Goal: Information Seeking & Learning: Find specific fact

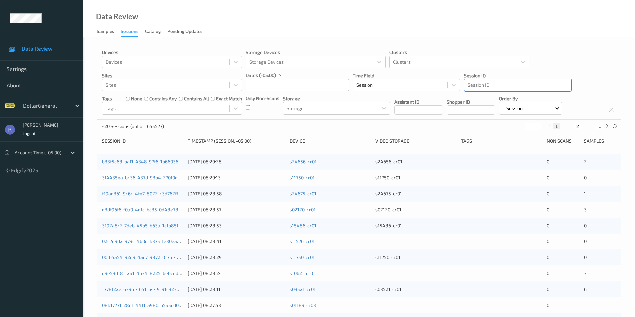
click at [484, 86] on div at bounding box center [517, 85] width 100 height 8
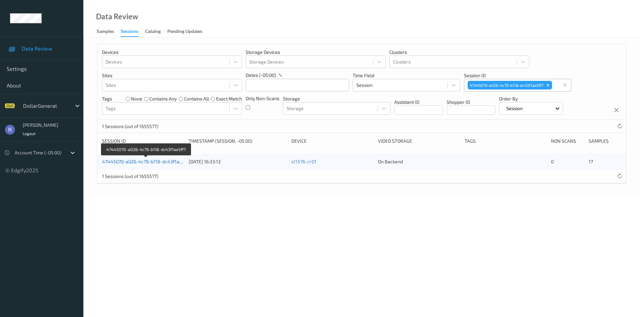
click at [124, 161] on link "47445070-a026-4c79-b118-dc43f1ae5ff7" at bounding box center [146, 162] width 88 height 6
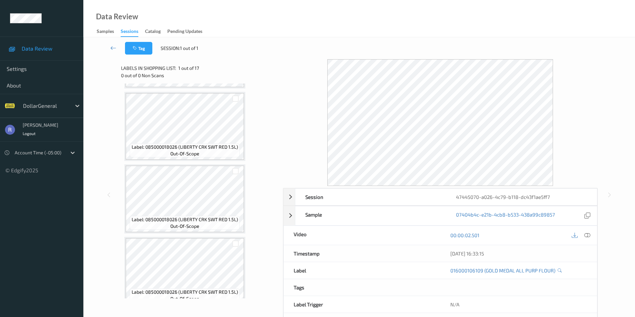
scroll to position [1026, 0]
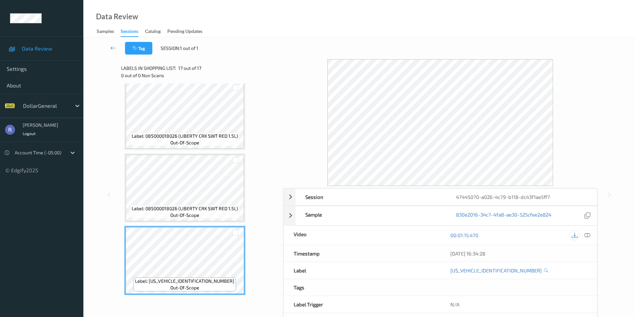
click at [573, 236] on icon at bounding box center [574, 236] width 6 height 6
click at [111, 47] on icon at bounding box center [113, 48] width 6 height 7
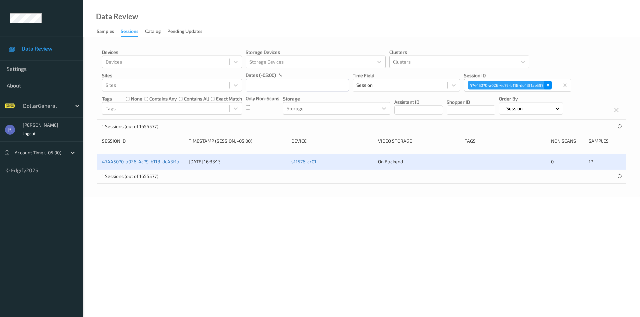
click at [548, 85] on icon "Remove 47445070-a026-4c79-b118-dc43f1ae5ff7" at bounding box center [547, 85] width 2 height 2
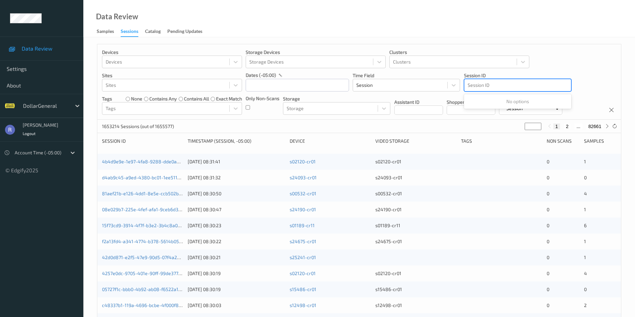
click at [540, 85] on div at bounding box center [517, 85] width 100 height 8
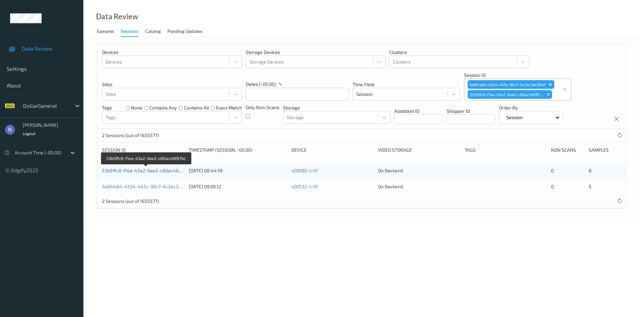
click at [144, 170] on link "53b5ffc8-f1ea-43a2-9ae2-c80ac46f874c" at bounding box center [146, 171] width 89 height 6
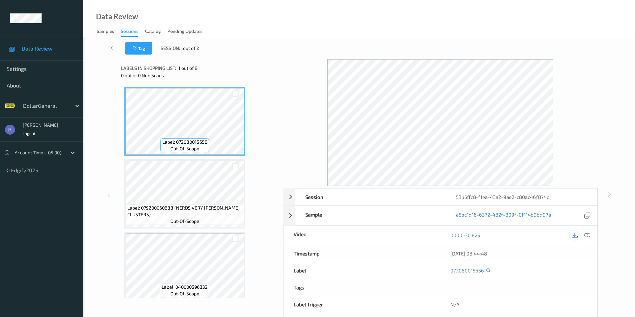
click at [574, 233] on icon at bounding box center [574, 236] width 6 height 6
click at [575, 237] on icon at bounding box center [574, 236] width 6 height 6
click at [112, 48] on icon at bounding box center [113, 48] width 6 height 7
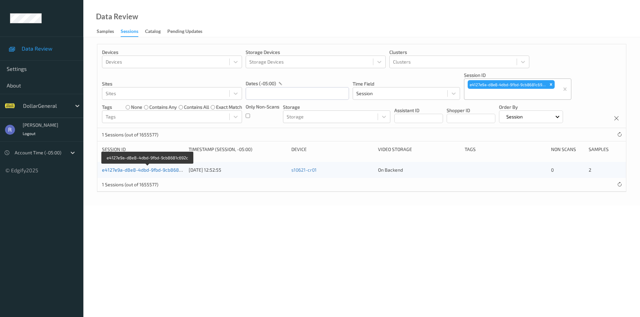
click at [118, 171] on link "e4127e9a-d8e8-4dbd-9fbd-9cb8681c692c" at bounding box center [148, 170] width 92 height 6
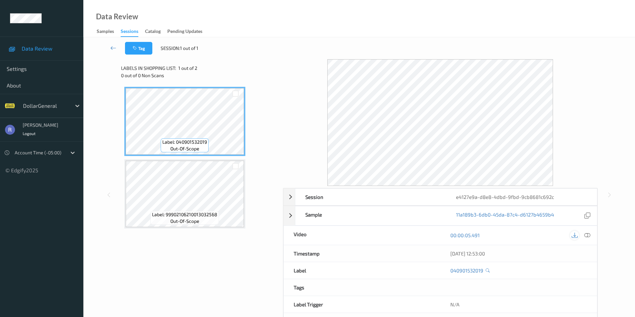
click at [574, 232] on div at bounding box center [574, 235] width 9 height 9
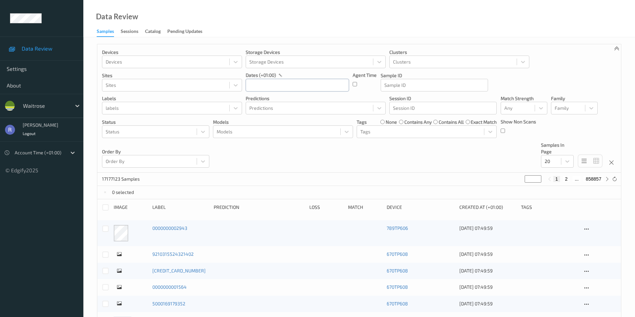
click at [256, 85] on input "text" at bounding box center [297, 85] width 103 height 13
click at [278, 151] on span "12" at bounding box center [276, 152] width 9 height 9
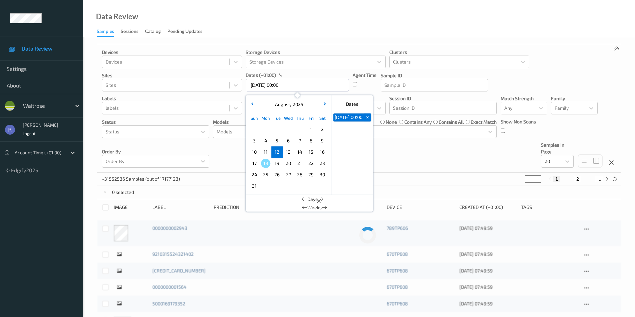
click at [278, 151] on span "12" at bounding box center [276, 152] width 9 height 9
type input "12/08/2025 00:00 -> 12/08/2025 23:59"
click at [231, 155] on div "Devices Devices Storage Devices Storage Devices Clusters Clusters Sites Sites d…" at bounding box center [358, 108] width 523 height 129
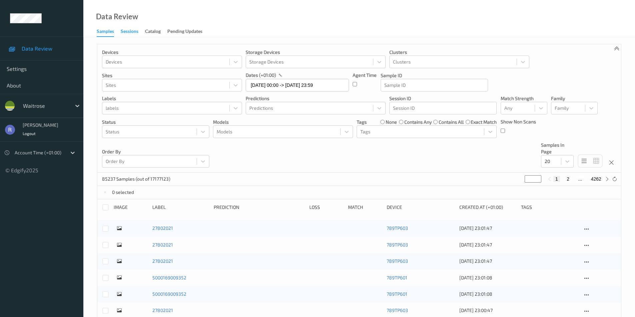
click at [129, 31] on div "Sessions" at bounding box center [130, 32] width 18 height 8
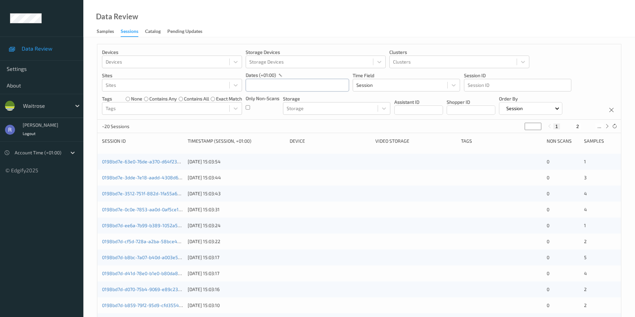
click at [263, 88] on input "text" at bounding box center [297, 85] width 103 height 13
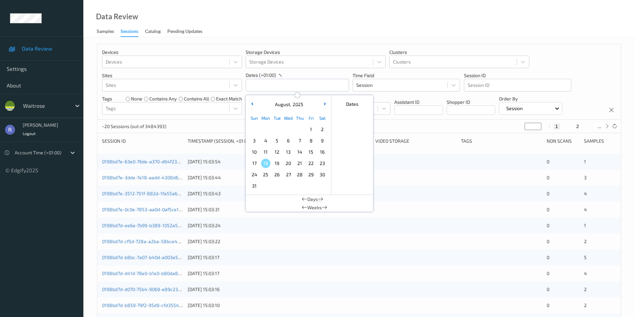
click at [279, 153] on span "12" at bounding box center [276, 152] width 9 height 9
type input "12/08/2025 00:00 -> 12/08/2025 23:59"
click at [217, 128] on div "~20 Sessions (out of 3484393) * 1 2 ..." at bounding box center [358, 126] width 523 height 13
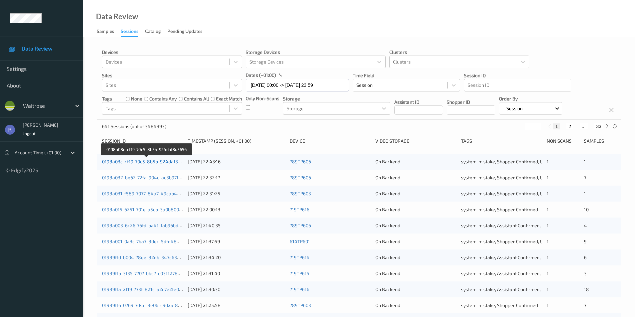
click at [118, 162] on link "0198a03c-cf19-70c5-8b5b-924daf3d5656" at bounding box center [146, 162] width 89 height 6
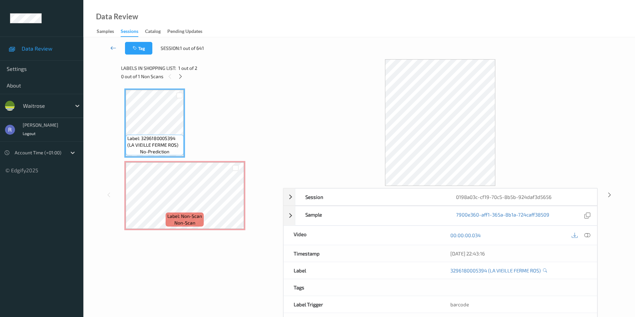
click at [112, 48] on icon at bounding box center [113, 48] width 6 height 7
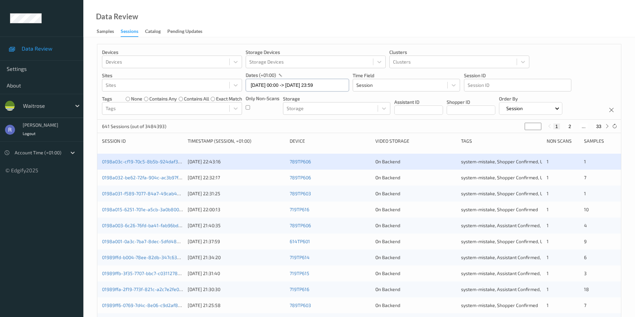
click at [260, 85] on input "12/08/2025 00:00 -> 12/08/2025 23:59" at bounding box center [297, 85] width 103 height 13
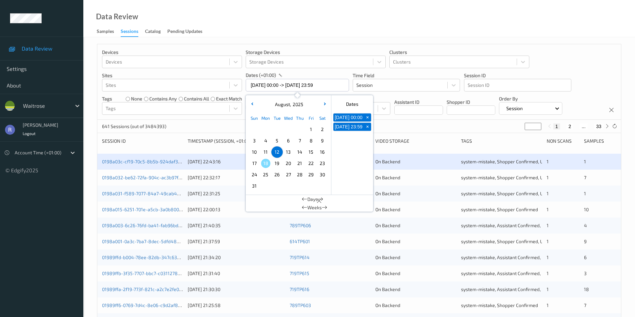
click at [290, 151] on span "13" at bounding box center [288, 152] width 9 height 9
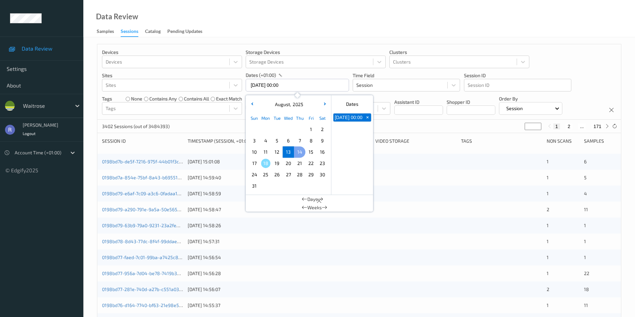
click at [300, 151] on span "14" at bounding box center [299, 152] width 9 height 9
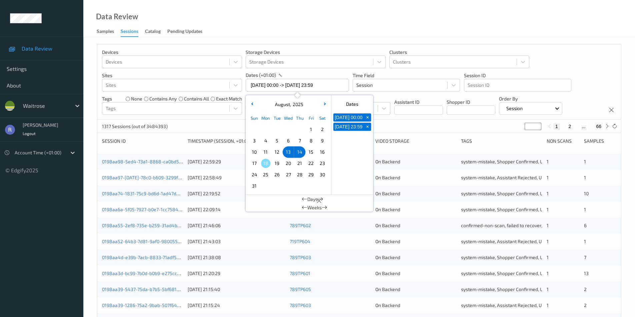
click at [287, 150] on span "13" at bounding box center [288, 152] width 9 height 9
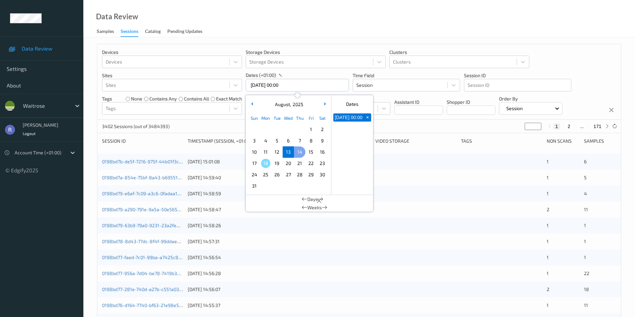
click at [299, 152] on span "14" at bounding box center [299, 152] width 9 height 9
type input "14/08/2025 00:00 -> 14/08/2025 23:59"
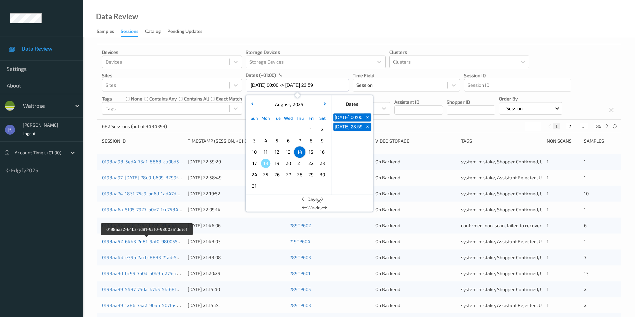
click at [153, 243] on link "0198aa52-64b3-7d81-9af0-9800551de7e1" at bounding box center [147, 242] width 90 height 6
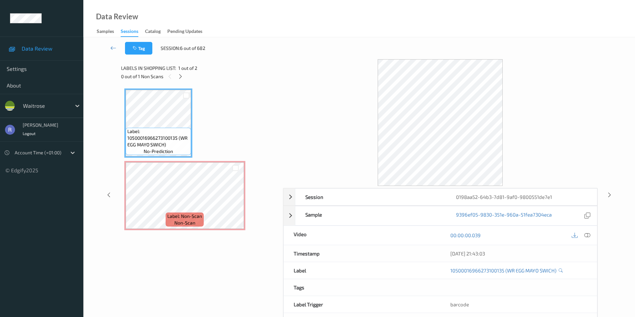
click at [563, 115] on div at bounding box center [440, 122] width 315 height 127
click at [113, 48] on icon at bounding box center [113, 48] width 6 height 7
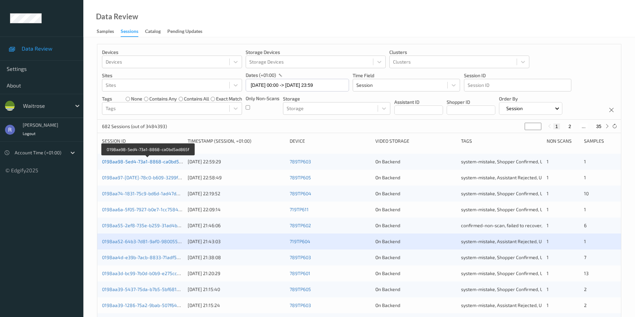
click at [120, 161] on link "0198aa98-5ed4-73a1-8868-ca0bd5ad865f" at bounding box center [148, 162] width 92 height 6
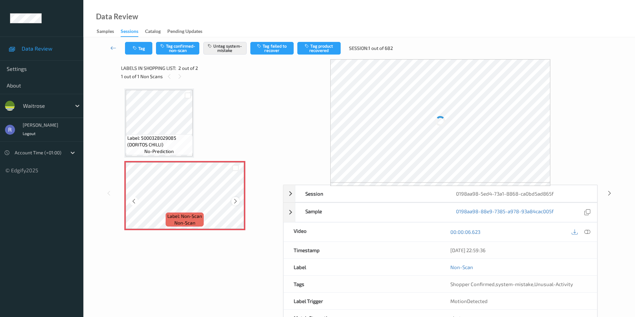
click at [235, 201] on icon at bounding box center [236, 202] width 6 height 6
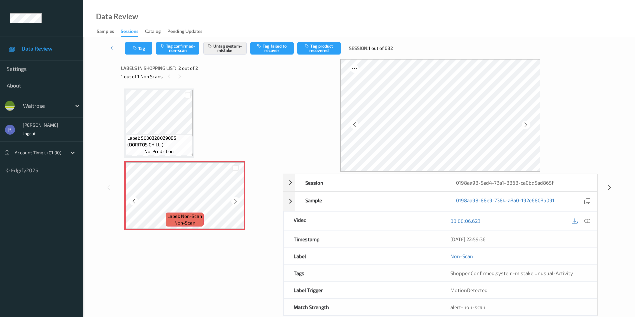
click at [235, 201] on icon at bounding box center [236, 202] width 6 height 6
click at [609, 187] on icon at bounding box center [609, 188] width 6 height 6
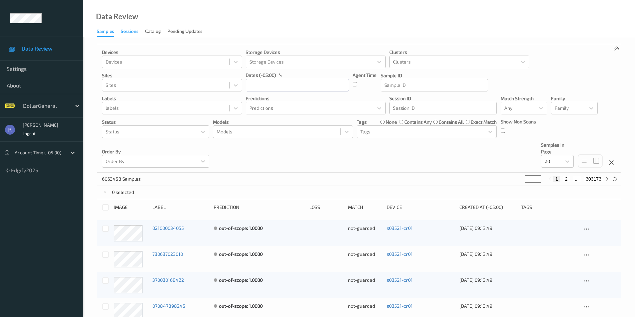
click at [127, 32] on div "Sessions" at bounding box center [130, 32] width 18 height 8
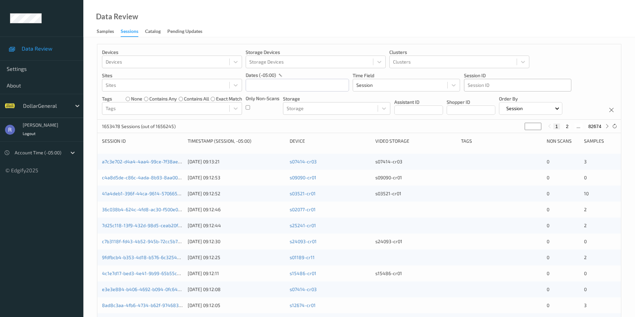
click at [493, 82] on div at bounding box center [517, 85] width 100 height 8
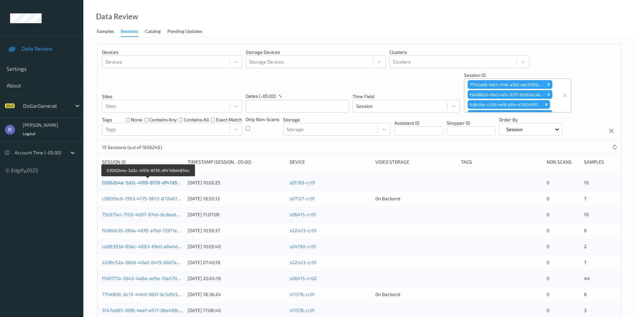
click at [134, 182] on link "03062b4e-5d2c-4f09-8f39-df47d9d4854c" at bounding box center [148, 183] width 92 height 6
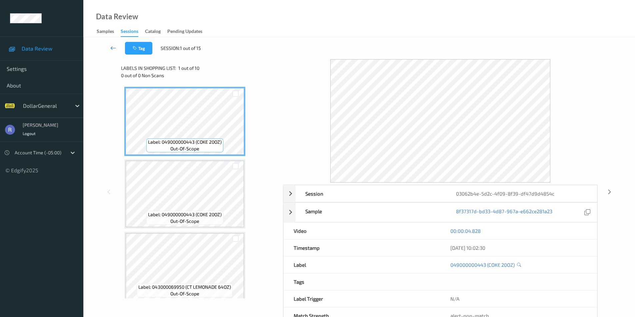
click at [113, 48] on icon at bounding box center [113, 48] width 6 height 7
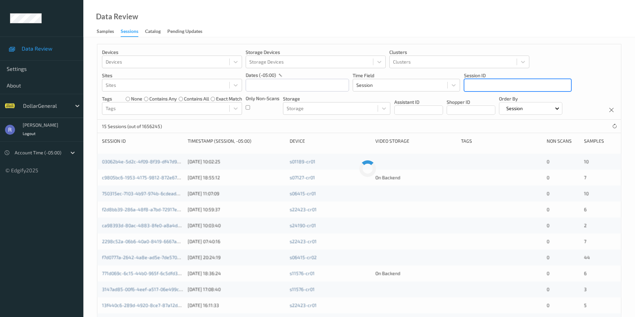
drag, startPoint x: 567, startPoint y: 96, endPoint x: 518, endPoint y: 97, distance: 49.0
click at [493, 88] on div at bounding box center [517, 85] width 100 height 8
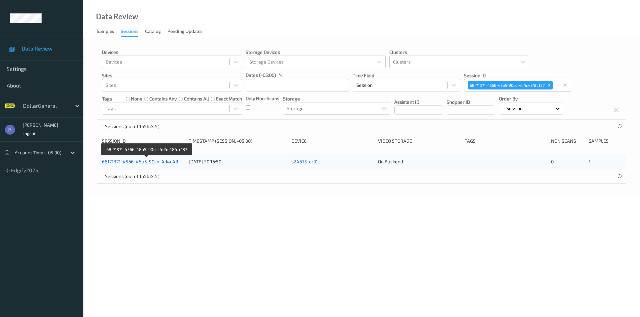
click at [121, 165] on link "68f71371-4566-48a5-90ce-4d4c484fc137" at bounding box center [147, 162] width 90 height 6
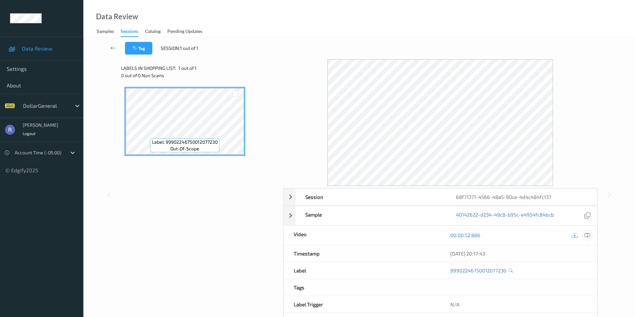
click at [586, 234] on icon at bounding box center [587, 236] width 6 height 6
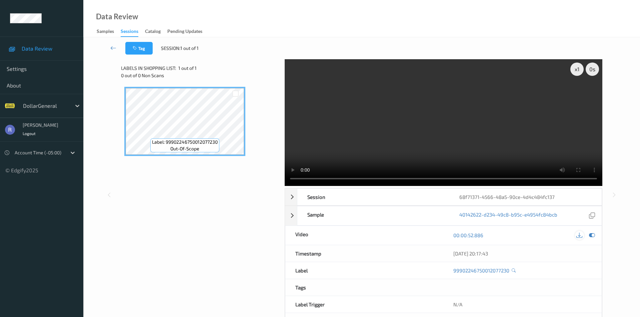
click at [579, 233] on icon at bounding box center [579, 236] width 6 height 6
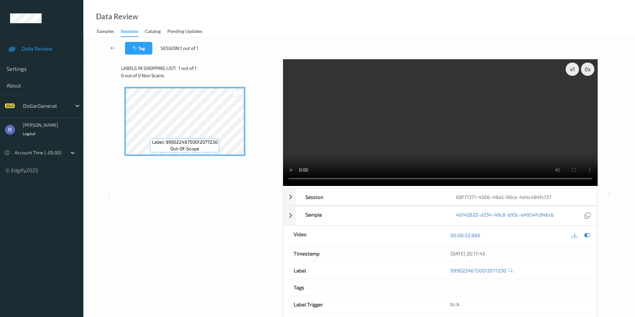
click at [390, 135] on video at bounding box center [440, 122] width 315 height 127
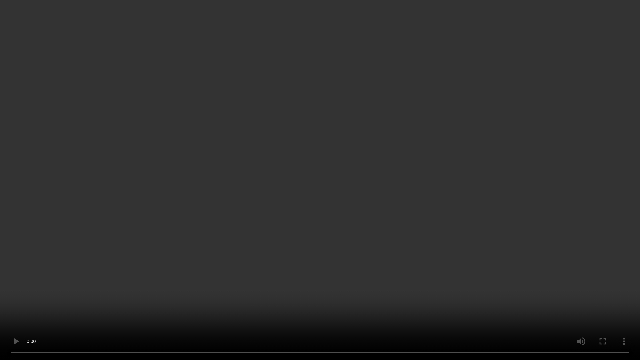
click at [441, 222] on video at bounding box center [320, 180] width 640 height 360
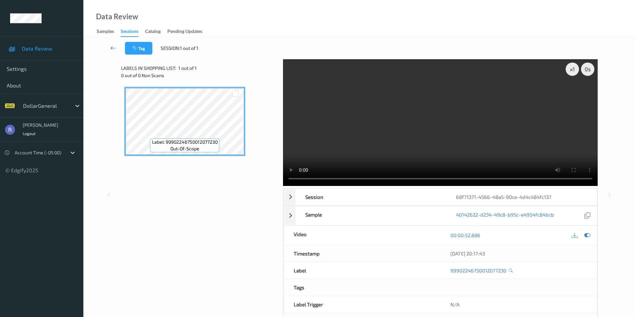
click at [111, 49] on icon at bounding box center [113, 48] width 6 height 7
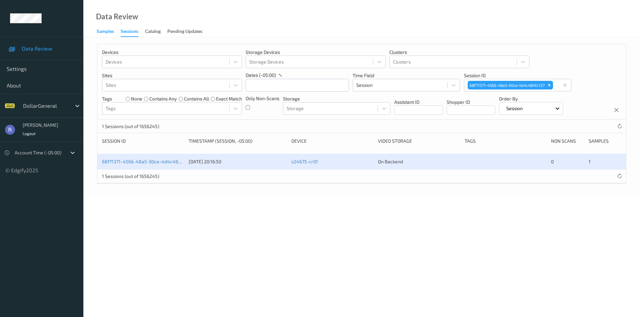
click at [104, 34] on div "Samples" at bounding box center [105, 32] width 17 height 8
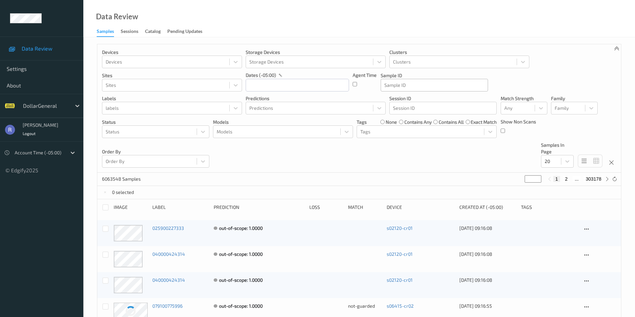
click at [395, 82] on div at bounding box center [434, 85] width 100 height 8
click at [392, 89] on div at bounding box center [434, 85] width 100 height 8
click at [124, 30] on div "Sessions" at bounding box center [130, 32] width 18 height 8
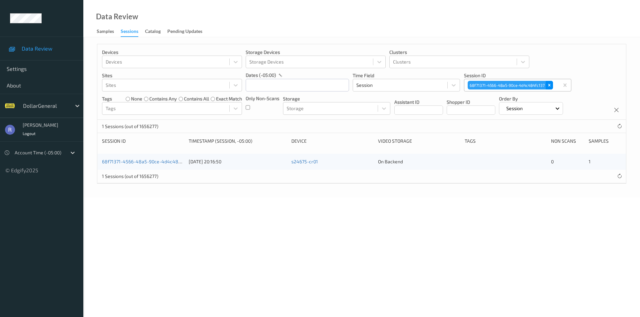
click at [550, 84] on icon "Remove 68f71371-4566-48a5-90ce-4d4c484fc137" at bounding box center [549, 85] width 5 height 5
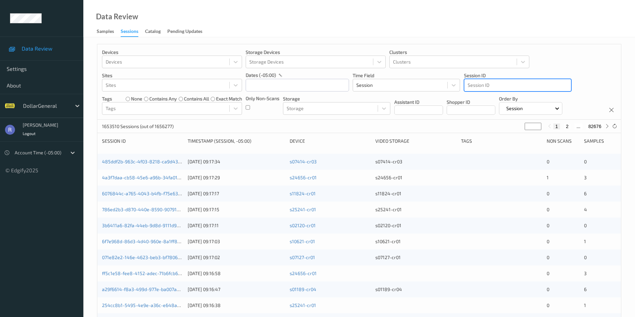
click at [486, 86] on div at bounding box center [517, 85] width 100 height 8
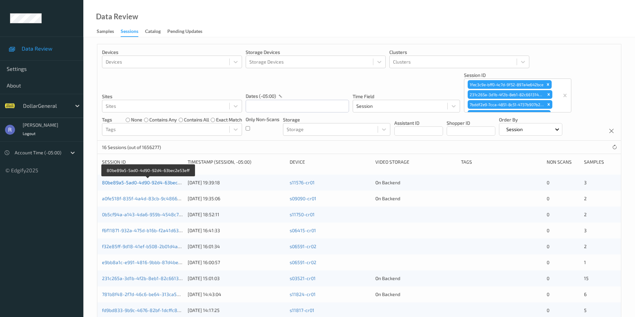
click at [139, 180] on link "80be89a5-5ad0-4d90-92d4-63bec2e53eff" at bounding box center [148, 183] width 92 height 6
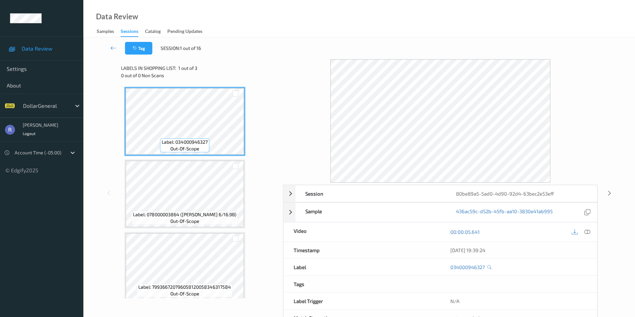
scroll to position [6, 0]
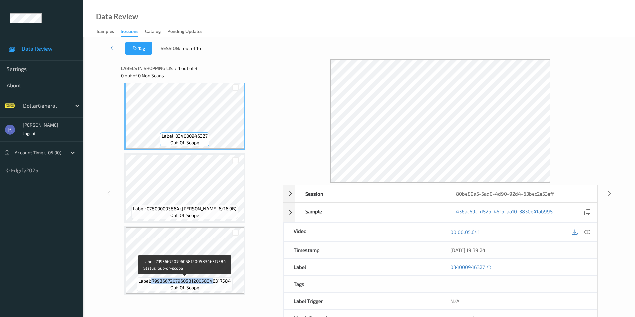
drag, startPoint x: 159, startPoint y: 283, endPoint x: 214, endPoint y: 287, distance: 55.1
click at [214, 287] on div "Label: 799366720796058120058346317584 out-of-scope" at bounding box center [185, 285] width 96 height 14
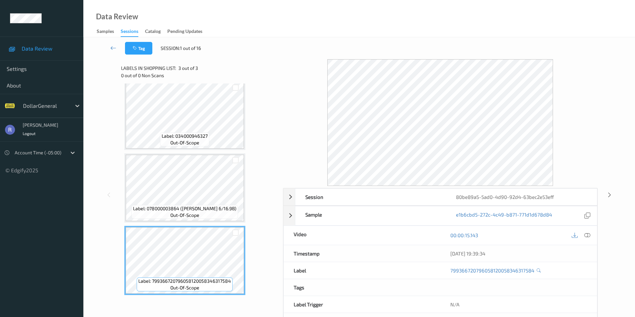
click at [585, 235] on icon at bounding box center [587, 236] width 6 height 6
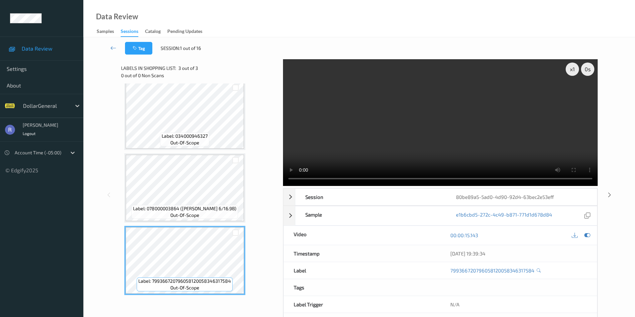
scroll to position [0, 0]
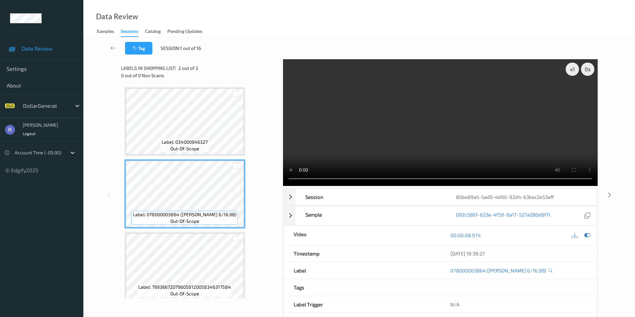
click at [409, 120] on video at bounding box center [440, 122] width 315 height 127
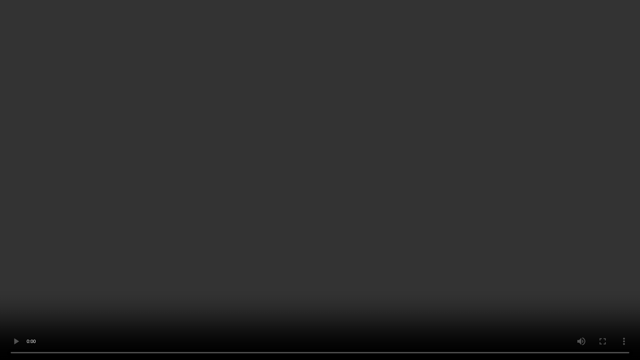
click at [403, 243] on video at bounding box center [320, 180] width 640 height 360
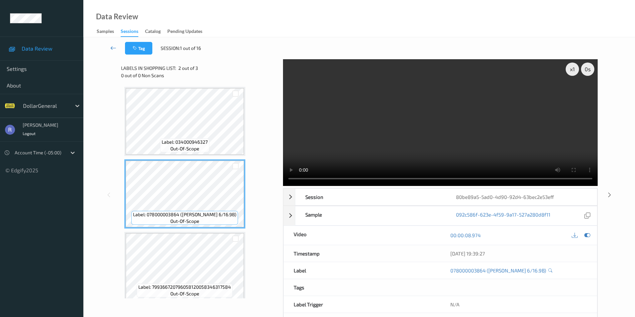
click at [112, 47] on icon at bounding box center [113, 48] width 6 height 7
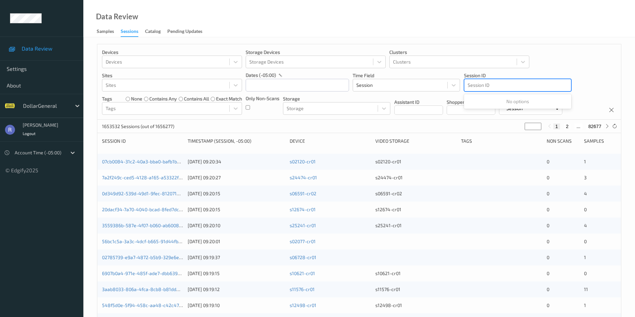
click at [486, 84] on div at bounding box center [517, 85] width 100 height 8
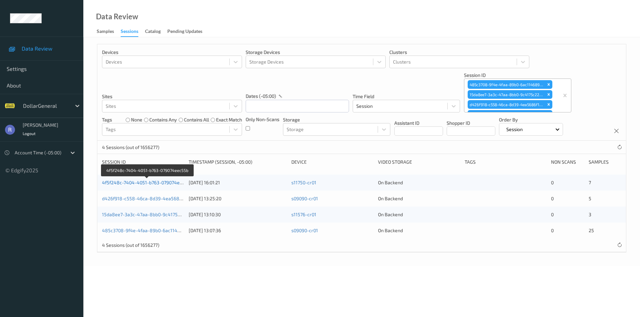
click at [123, 180] on link "4f5f248c-7404-4051-b763-079074eec55b" at bounding box center [147, 183] width 91 height 6
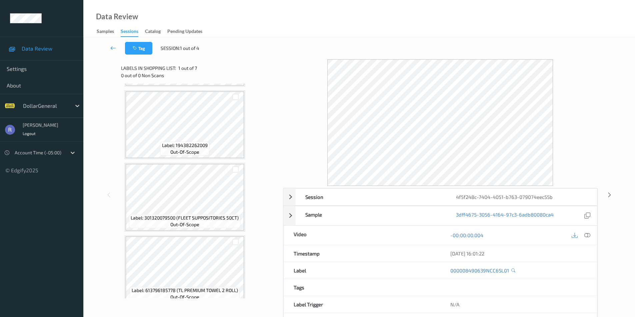
scroll to position [297, 0]
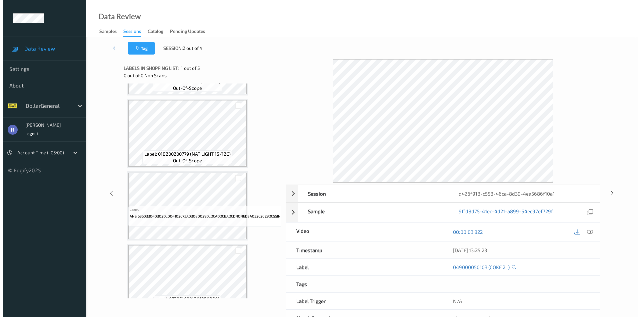
scroll to position [155, 0]
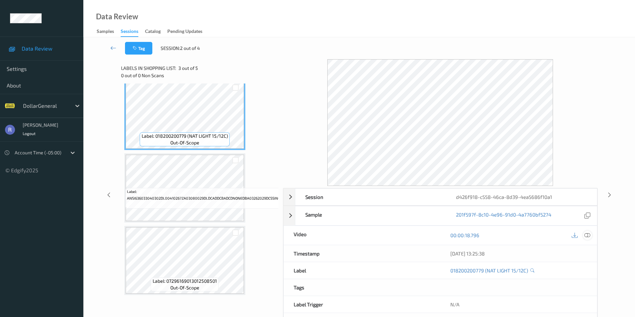
click at [585, 235] on icon at bounding box center [587, 236] width 6 height 6
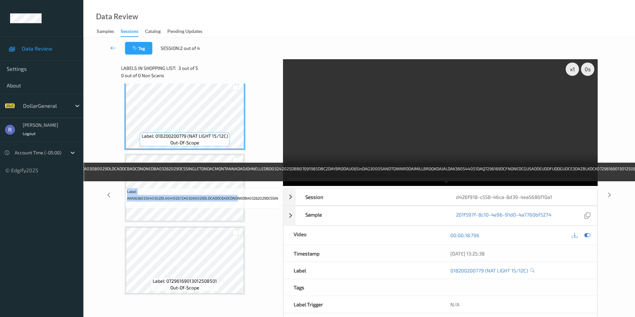
drag, startPoint x: 128, startPoint y: 195, endPoint x: 244, endPoint y: 198, distance: 115.6
click at [239, 197] on div "Label: 049000050103 (COKE 2L) out-of-scope Label: 049000050103 (COKE 2L) out-of…" at bounding box center [199, 191] width 157 height 215
click at [269, 195] on span "Label: ANSI636033040302DL00410267ZA03080029DLDCADDCBADCDNONEDBA03262029DCSSINGL…" at bounding box center [445, 195] width 636 height 13
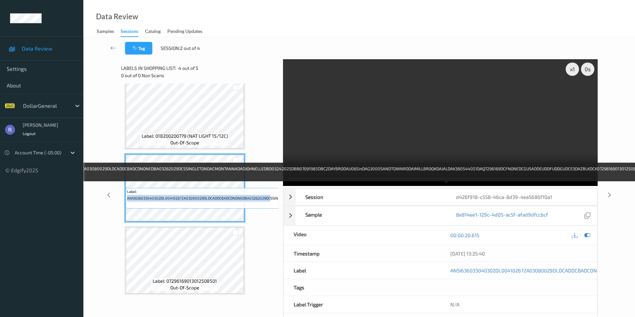
drag, startPoint x: 269, startPoint y: 195, endPoint x: 125, endPoint y: 200, distance: 144.4
click at [125, 200] on div "Label: ANSI636033040302DL00410267ZA03080029DLDCADDCBADCDNONEDBA03262029DCSSINGL…" at bounding box center [184, 188] width 121 height 69
drag, startPoint x: 133, startPoint y: 195, endPoint x: 254, endPoint y: 195, distance: 120.9
click at [254, 195] on span "Label: ANSI636033040302DL00410267ZA03080029DLDCADDCBADCDNONEDBA03262029DCSSINGL…" at bounding box center [445, 195] width 636 height 13
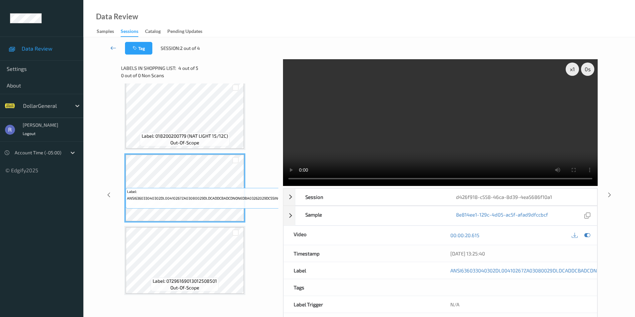
click at [113, 47] on icon at bounding box center [113, 48] width 6 height 7
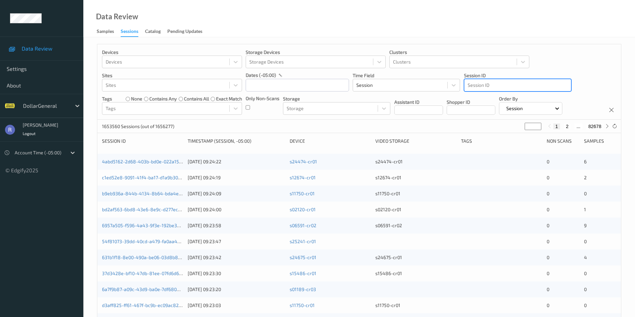
click at [478, 86] on div at bounding box center [517, 85] width 100 height 8
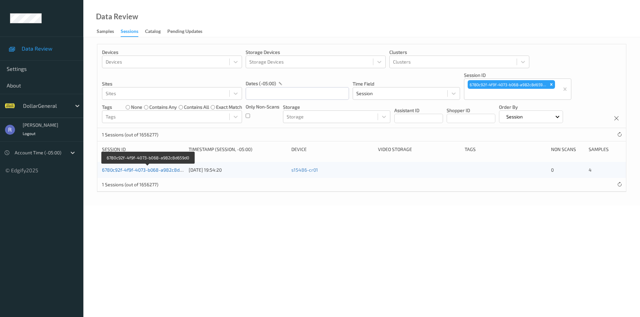
click at [125, 168] on link "6780c92f-4f9f-4073-b068-a982c8d659d0" at bounding box center [147, 170] width 91 height 6
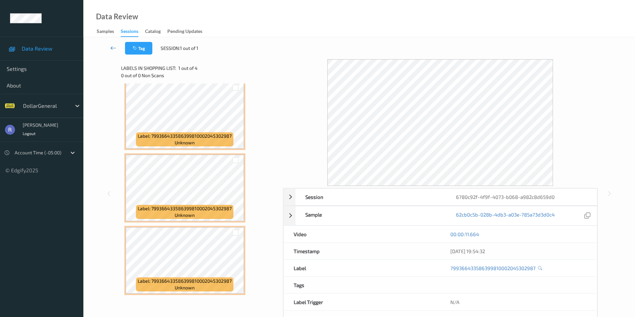
click at [113, 47] on icon at bounding box center [113, 48] width 6 height 7
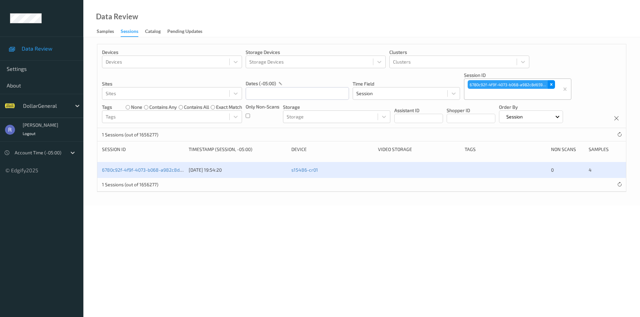
click at [551, 85] on icon "Remove 6780c92f-4f9f-4073-b068-a982c8d659d0" at bounding box center [551, 85] width 2 height 2
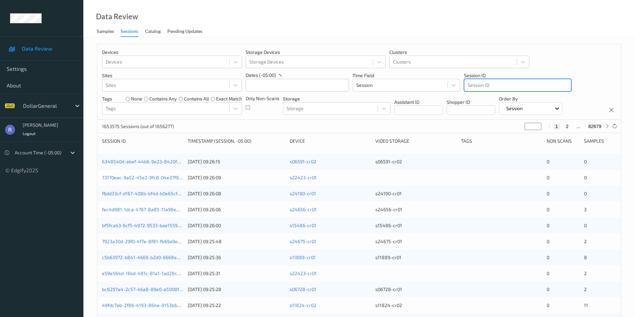
click at [483, 86] on div at bounding box center [517, 85] width 100 height 8
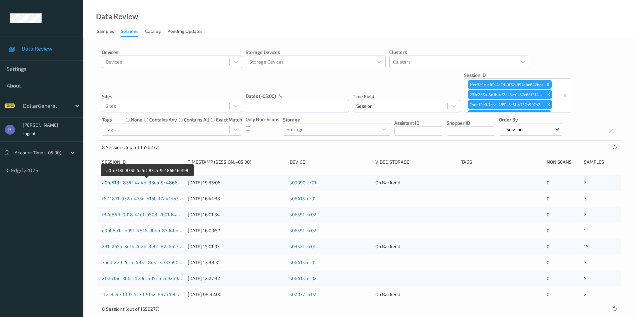
click at [116, 183] on link "a0fe518f-835f-4a4d-83cb-9c4866469198" at bounding box center [147, 183] width 91 height 6
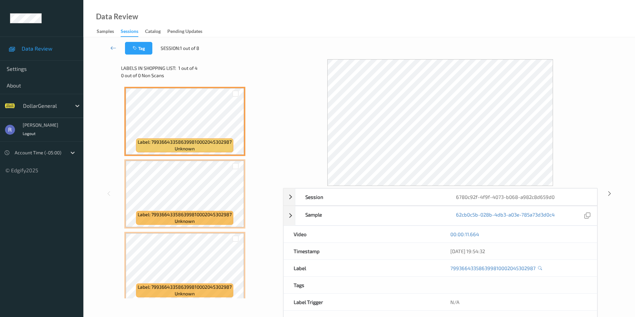
click at [587, 236] on div "00:00:11.664" at bounding box center [518, 234] width 157 height 17
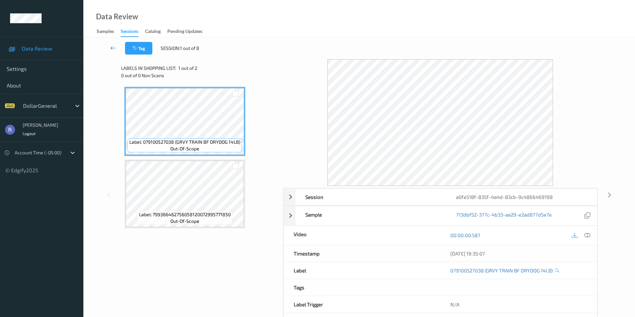
click at [110, 48] on icon at bounding box center [113, 48] width 6 height 7
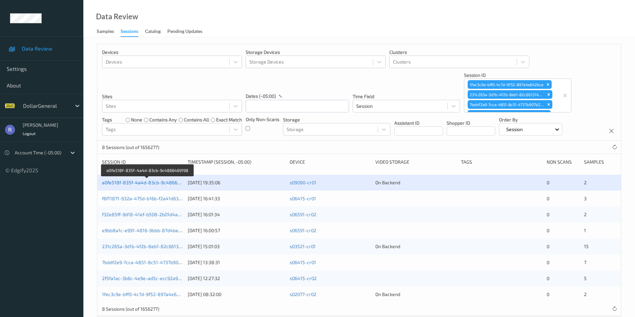
click at [153, 184] on link "a0fe518f-835f-4a4d-83cb-9c4866469198" at bounding box center [147, 183] width 91 height 6
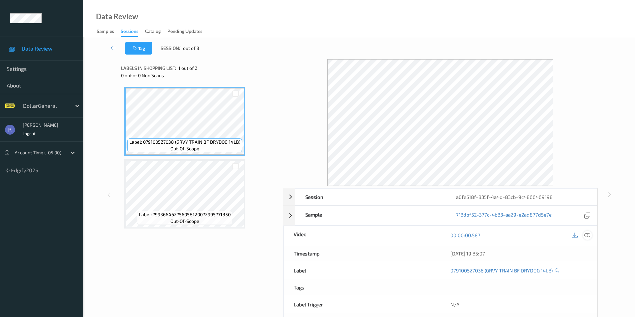
click at [587, 235] on icon at bounding box center [587, 236] width 6 height 6
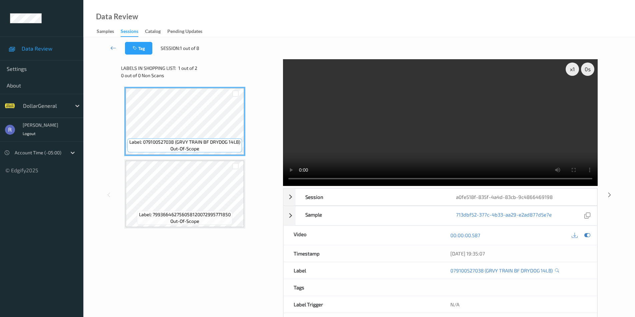
click at [457, 132] on video at bounding box center [440, 122] width 315 height 127
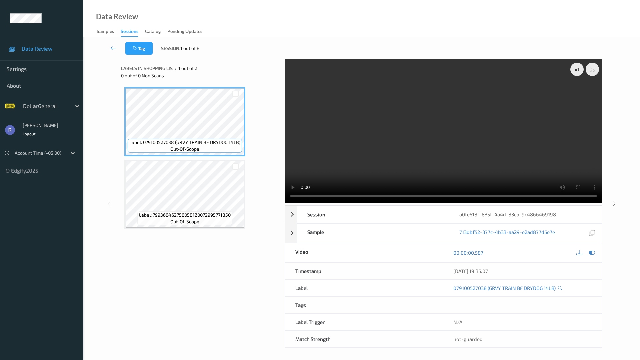
click at [285, 203] on video at bounding box center [443, 131] width 317 height 144
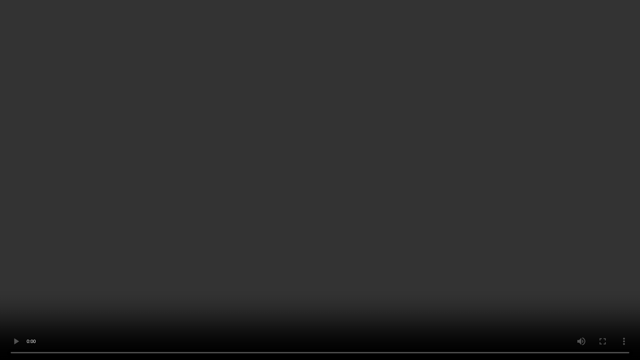
click at [290, 305] on video at bounding box center [320, 180] width 640 height 360
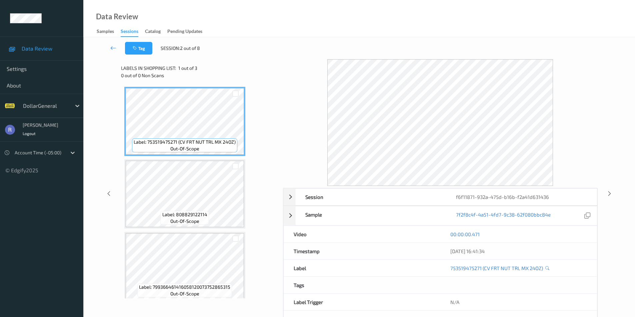
click at [581, 240] on div "00:00:00.471" at bounding box center [518, 234] width 157 height 17
click at [588, 241] on div "00:00:01.300" at bounding box center [518, 234] width 157 height 17
click at [608, 193] on icon at bounding box center [609, 194] width 6 height 6
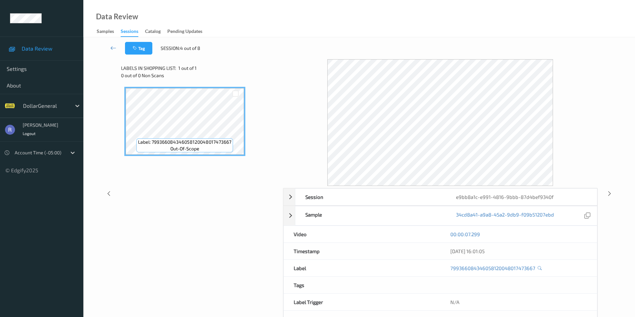
click at [581, 240] on div "00:00:07.299" at bounding box center [518, 234] width 157 height 17
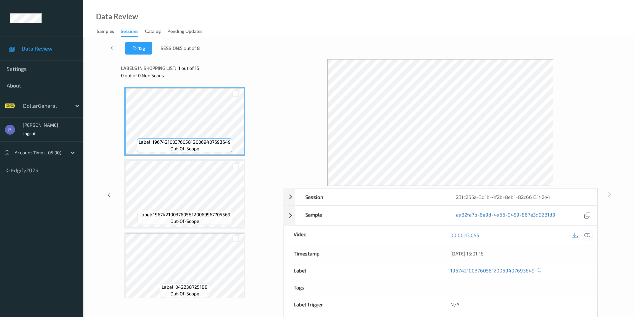
click at [586, 234] on icon at bounding box center [587, 236] width 6 height 6
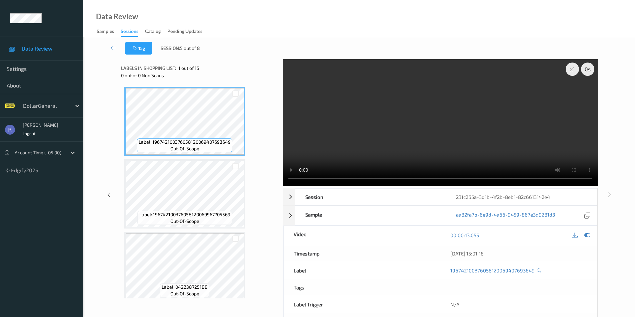
click at [489, 134] on video at bounding box center [440, 122] width 315 height 127
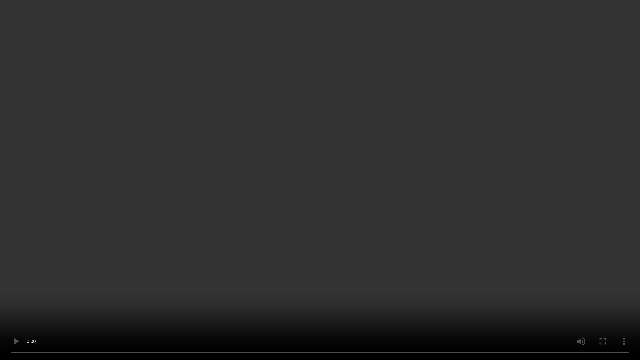
click at [323, 254] on video at bounding box center [320, 180] width 640 height 360
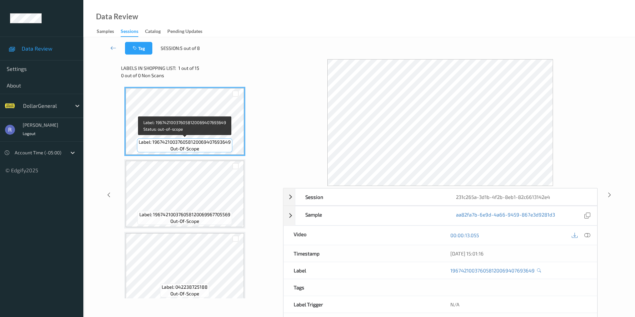
click at [167, 141] on span "Label: 196742100376058120069407693649" at bounding box center [185, 142] width 92 height 7
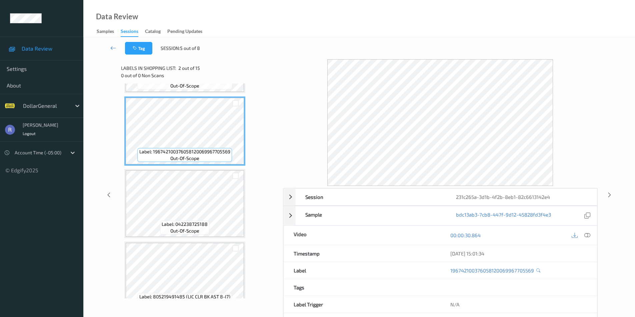
scroll to position [67, 0]
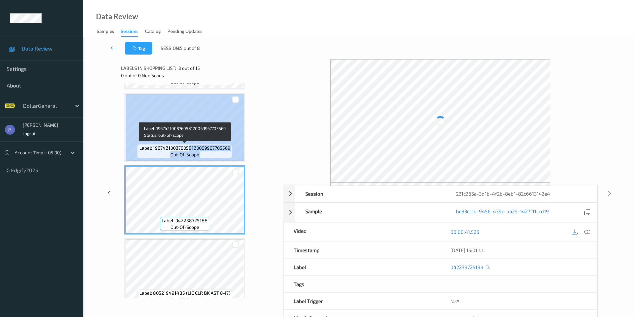
click at [190, 128] on div "Label: 196742100376058120069967705569 out-of-scope" at bounding box center [184, 127] width 121 height 69
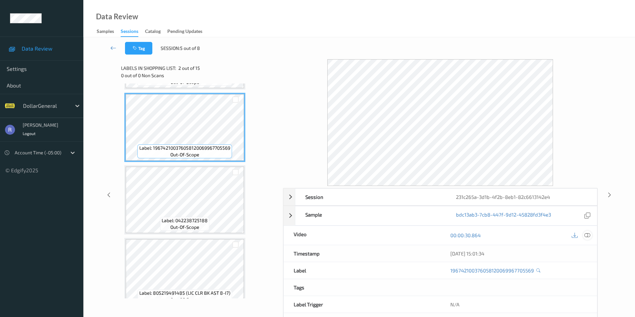
click at [589, 236] on icon at bounding box center [587, 236] width 6 height 6
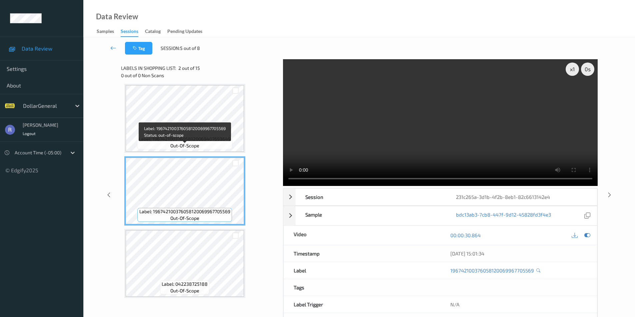
scroll to position [0, 0]
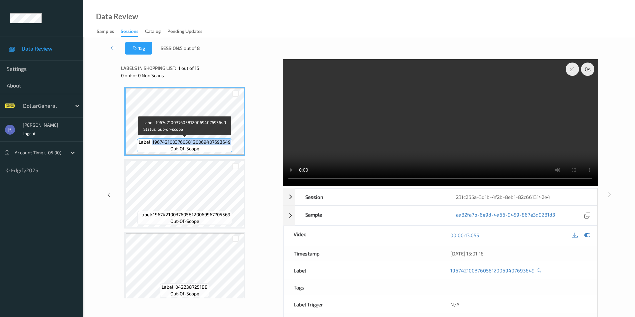
drag, startPoint x: 153, startPoint y: 143, endPoint x: 231, endPoint y: 145, distance: 78.0
click at [231, 145] on div "Label: 196742100376058120069407693649 out-of-scope" at bounding box center [184, 146] width 95 height 14
copy span "196742100376058120069407693649"
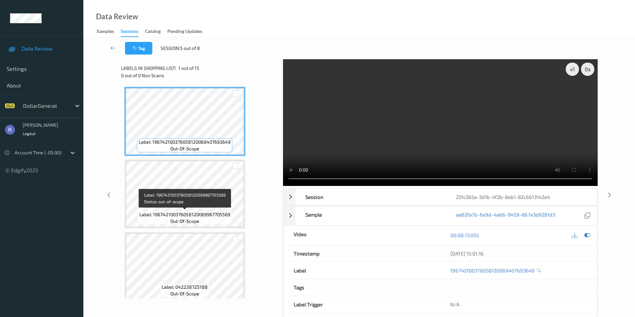
click at [161, 214] on span "Label: 196742100376058120069967705569" at bounding box center [184, 215] width 91 height 7
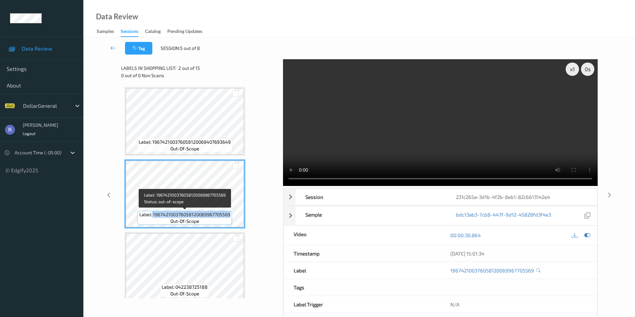
drag, startPoint x: 152, startPoint y: 215, endPoint x: 230, endPoint y: 215, distance: 77.3
click at [230, 215] on span "Label: 196742100376058120069967705569" at bounding box center [184, 215] width 91 height 7
copy span "196742100376058120069967705569"
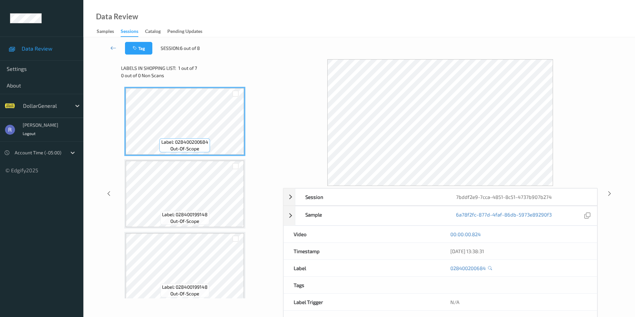
click at [575, 237] on div "00:00:00.824" at bounding box center [518, 234] width 137 height 7
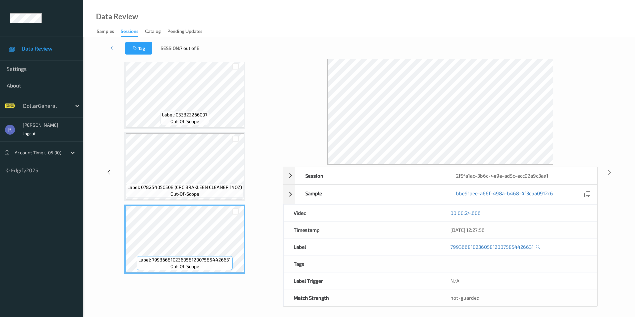
scroll to position [25, 0]
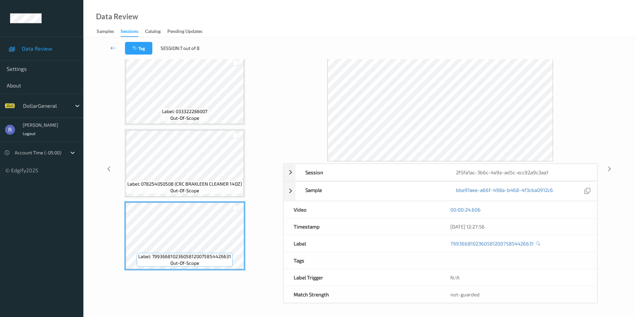
click at [583, 213] on div "00:00:24.606" at bounding box center [518, 210] width 157 height 17
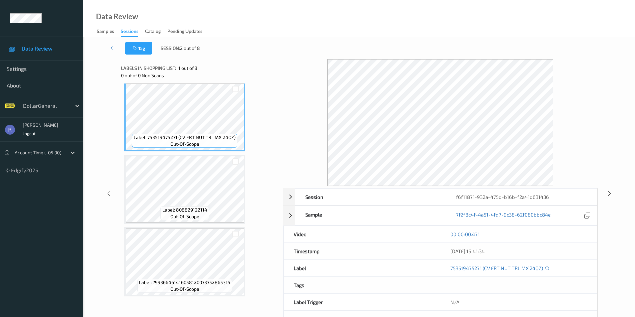
scroll to position [6, 0]
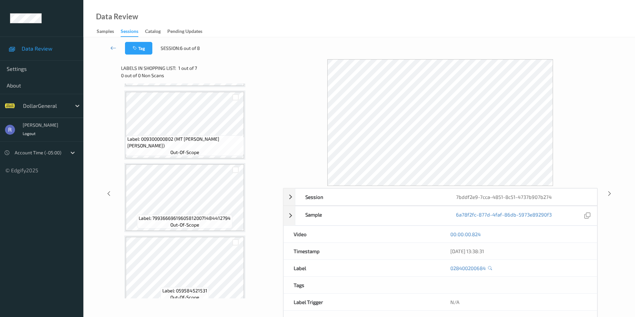
scroll to position [297, 0]
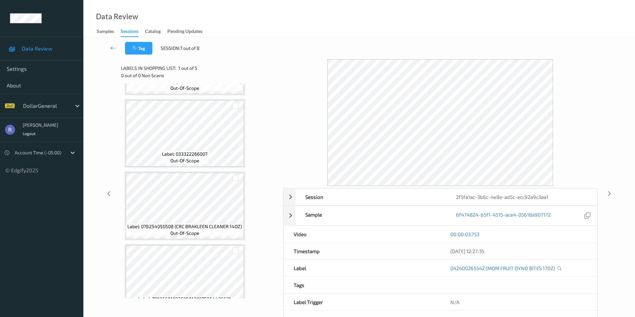
scroll to position [151, 0]
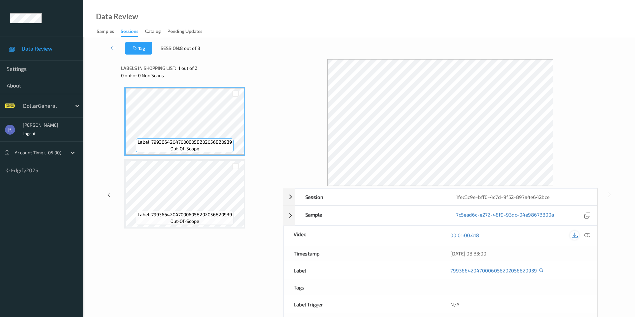
click at [573, 235] on icon at bounding box center [574, 236] width 6 height 6
click at [589, 235] on icon at bounding box center [587, 236] width 6 height 6
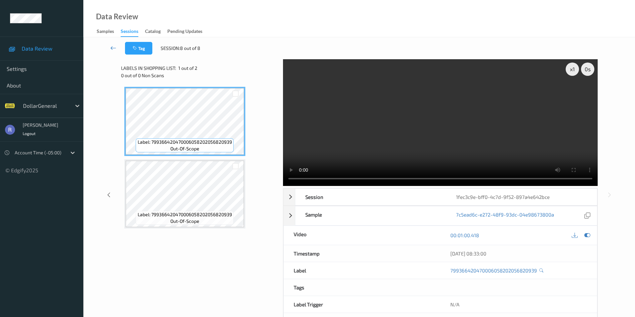
click at [111, 46] on icon at bounding box center [113, 48] width 6 height 7
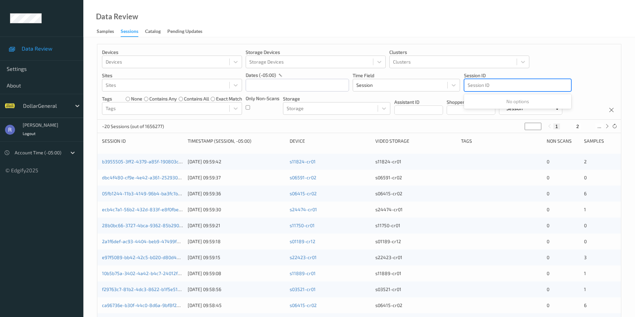
click at [486, 86] on div at bounding box center [517, 85] width 100 height 8
click at [480, 87] on div at bounding box center [517, 85] width 100 height 8
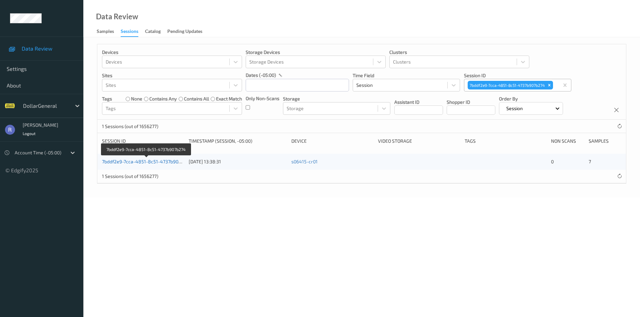
click at [133, 162] on link "7bddf2e9-7cca-4851-8c51-4737b907b274" at bounding box center [146, 162] width 89 height 6
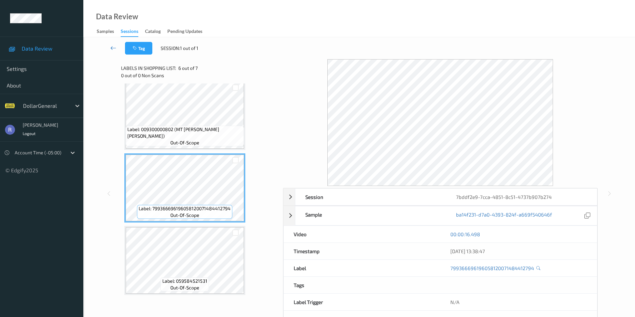
click at [109, 47] on link at bounding box center [113, 48] width 23 height 13
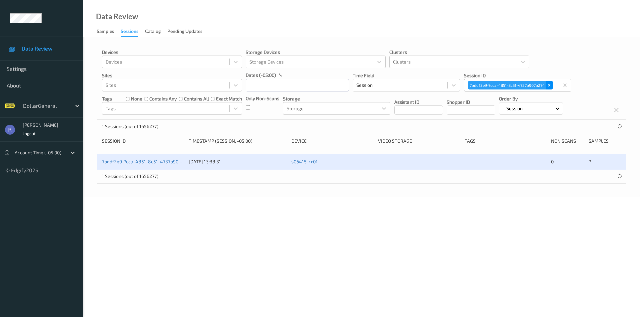
click at [549, 86] on icon "Remove 7bddf2e9-7cca-4851-8c51-4737b907b274" at bounding box center [549, 85] width 2 height 2
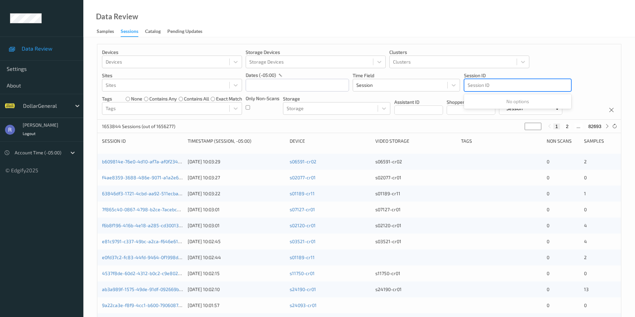
click at [490, 85] on div at bounding box center [517, 85] width 100 height 8
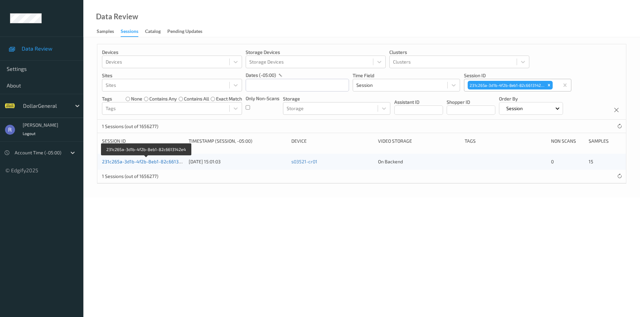
click at [148, 162] on link "231c265a-3d1b-4f2b-8eb1-82c6613142e4" at bounding box center [147, 162] width 90 height 6
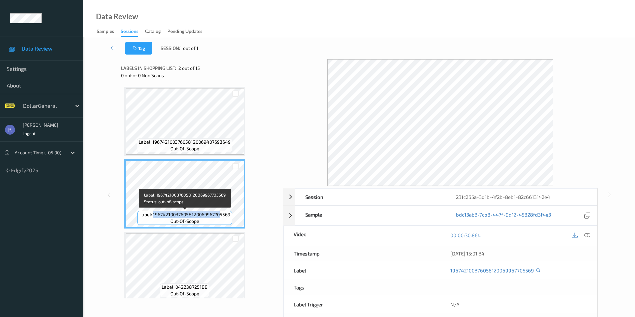
drag, startPoint x: 153, startPoint y: 215, endPoint x: 220, endPoint y: 217, distance: 66.7
click at [220, 217] on span "Label: 196742100376058120069967705569" at bounding box center [184, 215] width 91 height 7
click at [154, 216] on span "Label: 196742100376058120069967705569" at bounding box center [184, 215] width 91 height 7
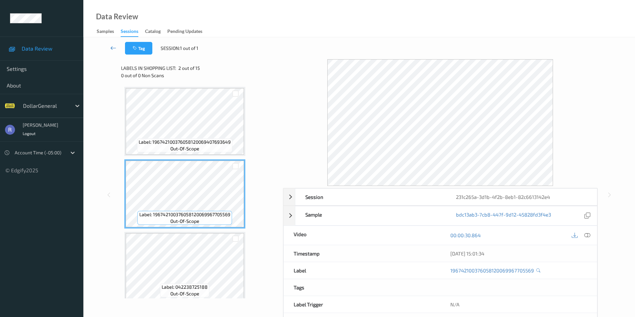
click at [115, 48] on icon at bounding box center [113, 48] width 6 height 7
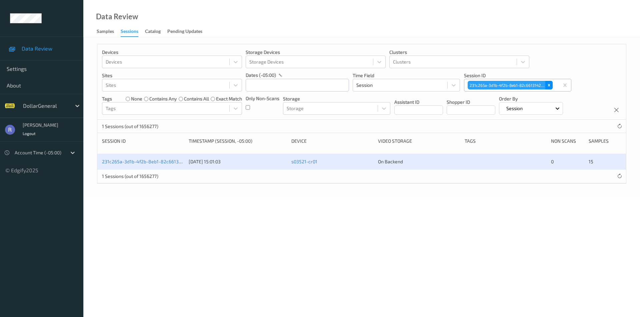
click at [548, 83] on icon "Remove 231c265a-3d1b-4f2b-8eb1-82c6613142e4" at bounding box center [548, 85] width 5 height 5
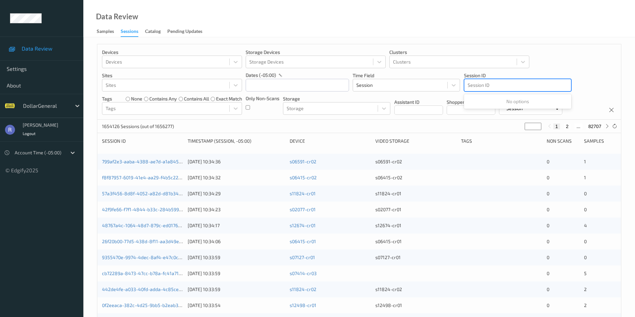
click at [529, 82] on div at bounding box center [517, 85] width 100 height 8
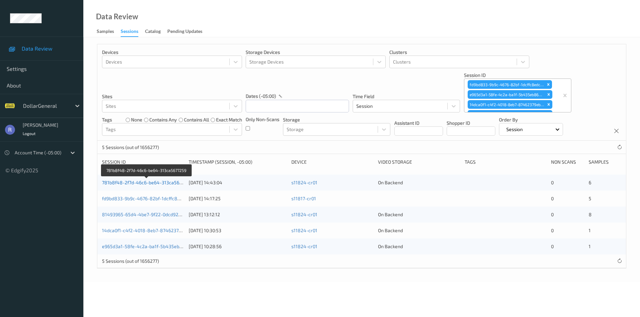
click at [109, 182] on link "781b8f48-2f7d-46c6-be64-313ca5677259" at bounding box center [147, 183] width 90 height 6
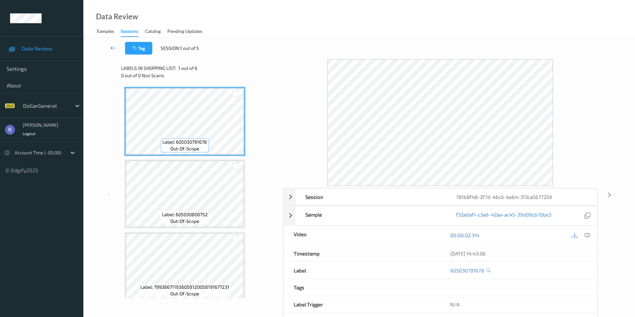
click at [113, 47] on icon at bounding box center [113, 48] width 6 height 7
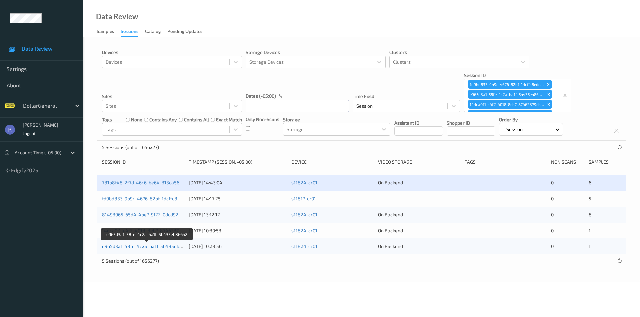
click at [126, 247] on link "e965d3a1-58fe-4c2a-ba1f-5b435eb866b2" at bounding box center [147, 247] width 91 height 6
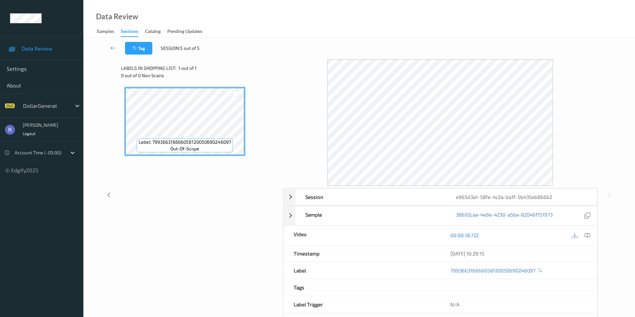
click at [586, 236] on icon at bounding box center [587, 236] width 6 height 6
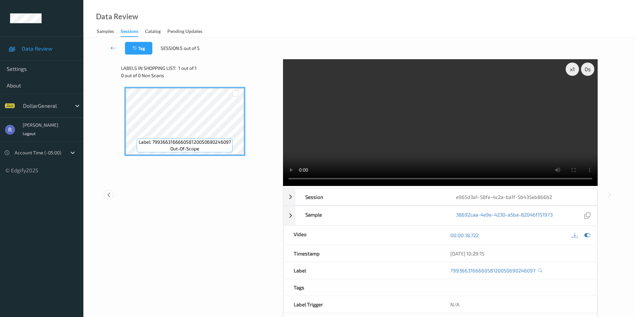
click at [109, 193] on icon at bounding box center [109, 195] width 6 height 6
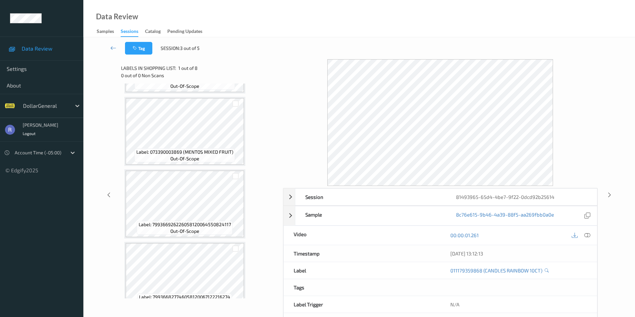
scroll to position [369, 0]
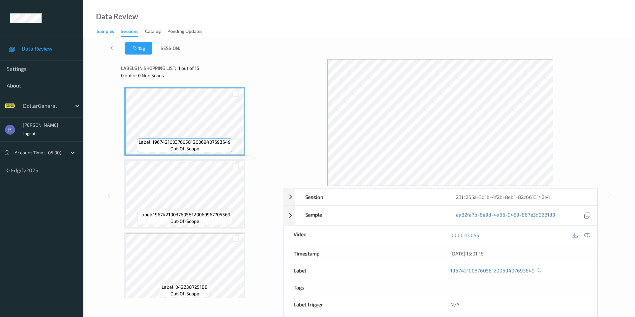
click at [104, 33] on div "Samples" at bounding box center [105, 32] width 17 height 8
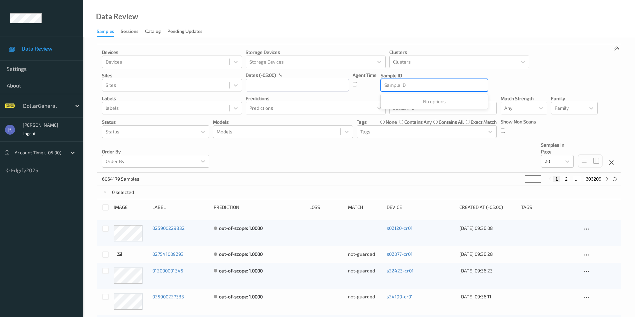
type input "196742100376058120069407693649"
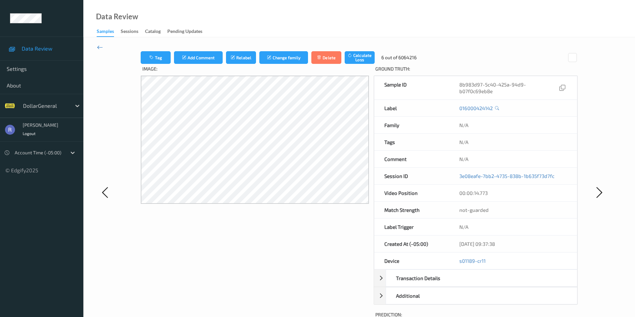
click at [100, 49] on icon at bounding box center [100, 47] width 6 height 7
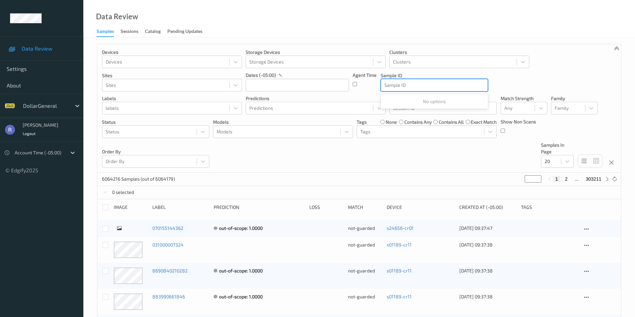
click at [393, 87] on div at bounding box center [434, 85] width 100 height 8
paste input "196742100376058120069407693649"
type input "196742100376058120069407693649"
click at [145, 108] on div at bounding box center [166, 108] width 120 height 8
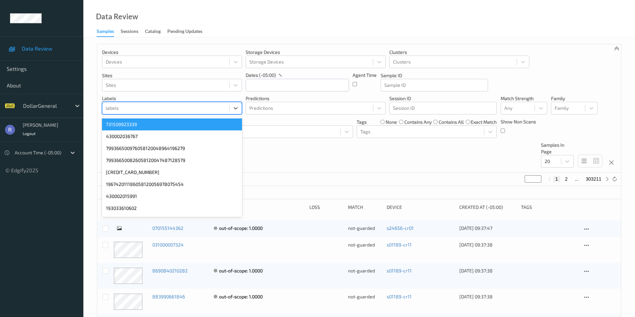
paste input "196742100376058120069407693649"
type input "196742100376058120069407693649"
